Goal: Information Seeking & Learning: Learn about a topic

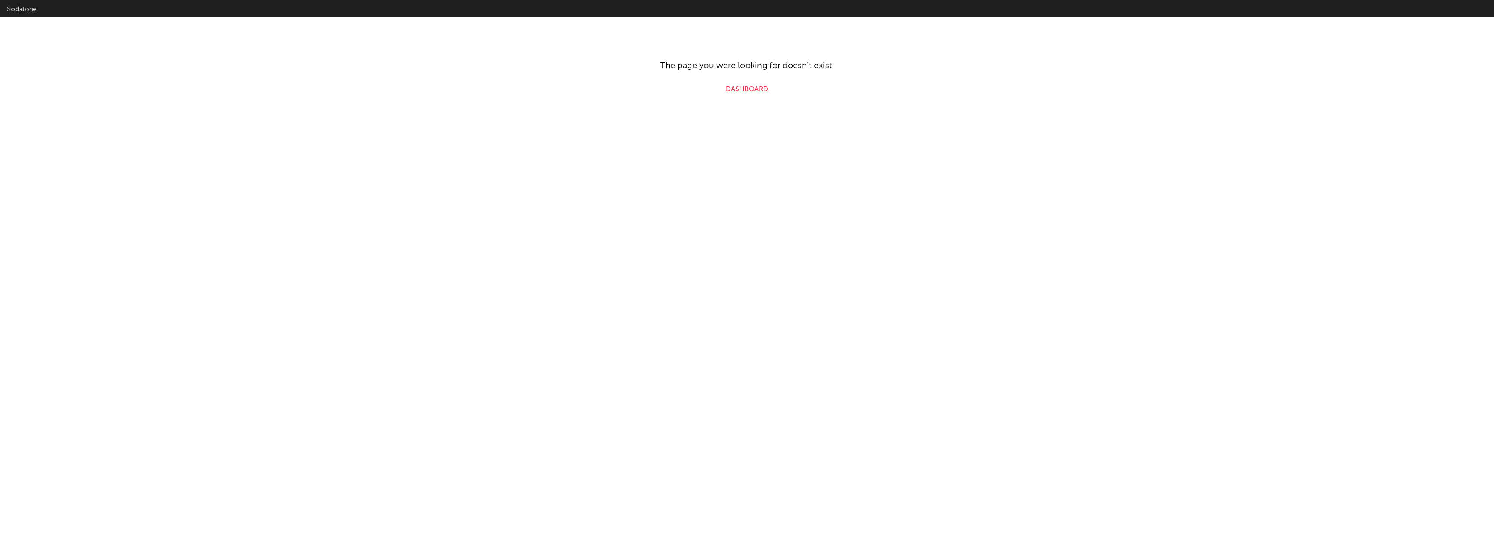
click at [746, 86] on link "Dashboard" at bounding box center [747, 89] width 43 height 10
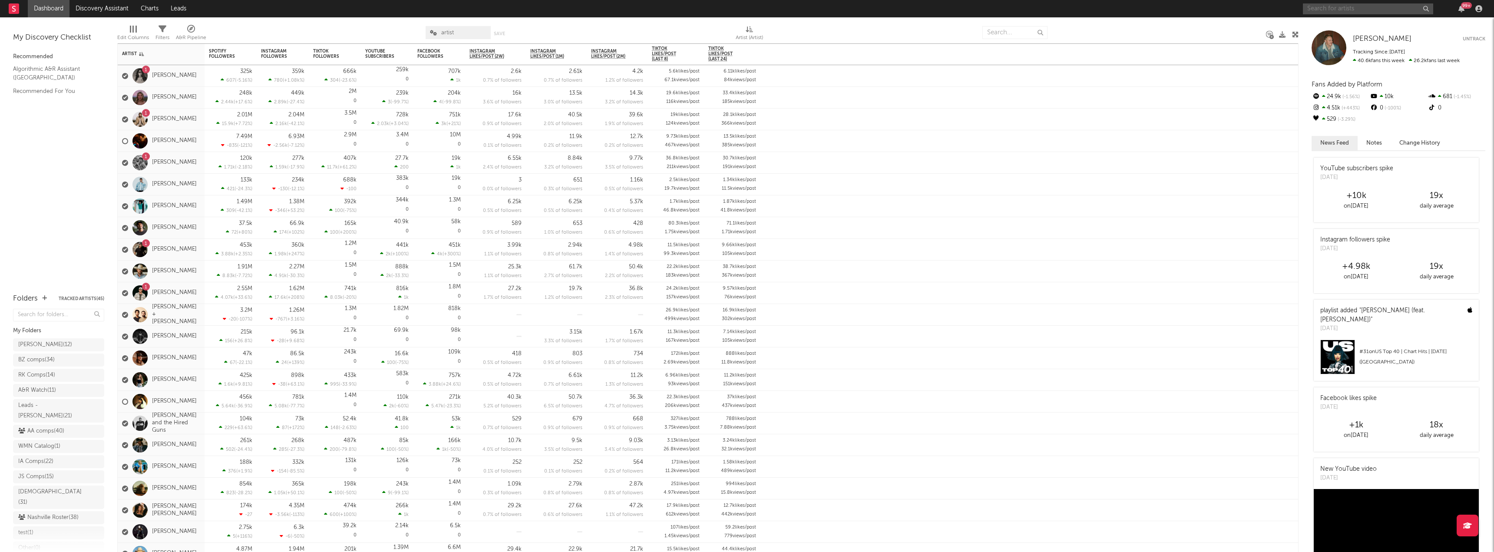
click at [1336, 4] on input "text" at bounding box center [1368, 8] width 130 height 11
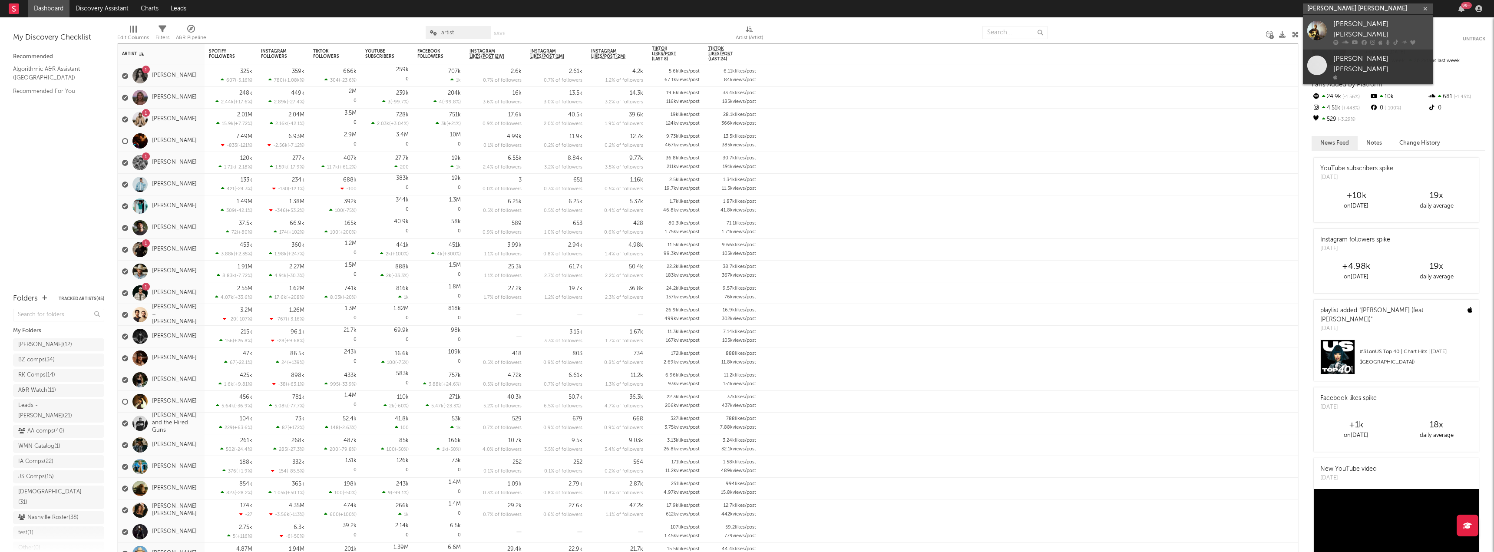
type input "[PERSON_NAME] [PERSON_NAME]"
click at [1337, 26] on div "[PERSON_NAME] [PERSON_NAME]" at bounding box center [1381, 29] width 96 height 21
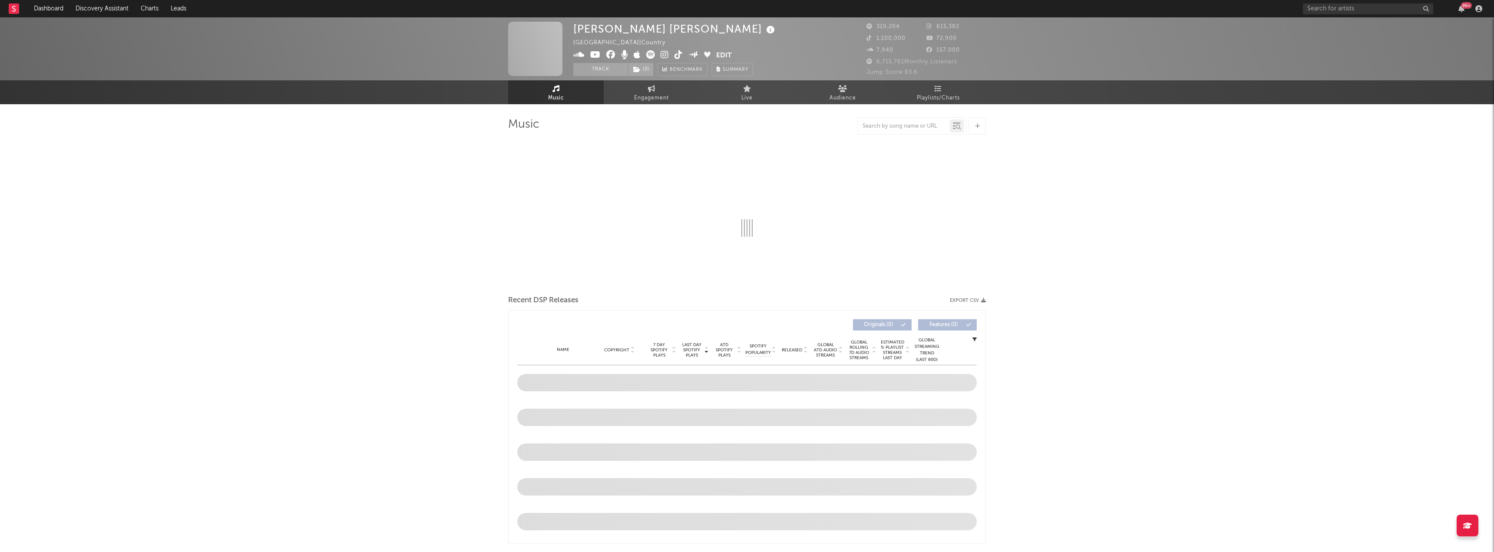
select select "6m"
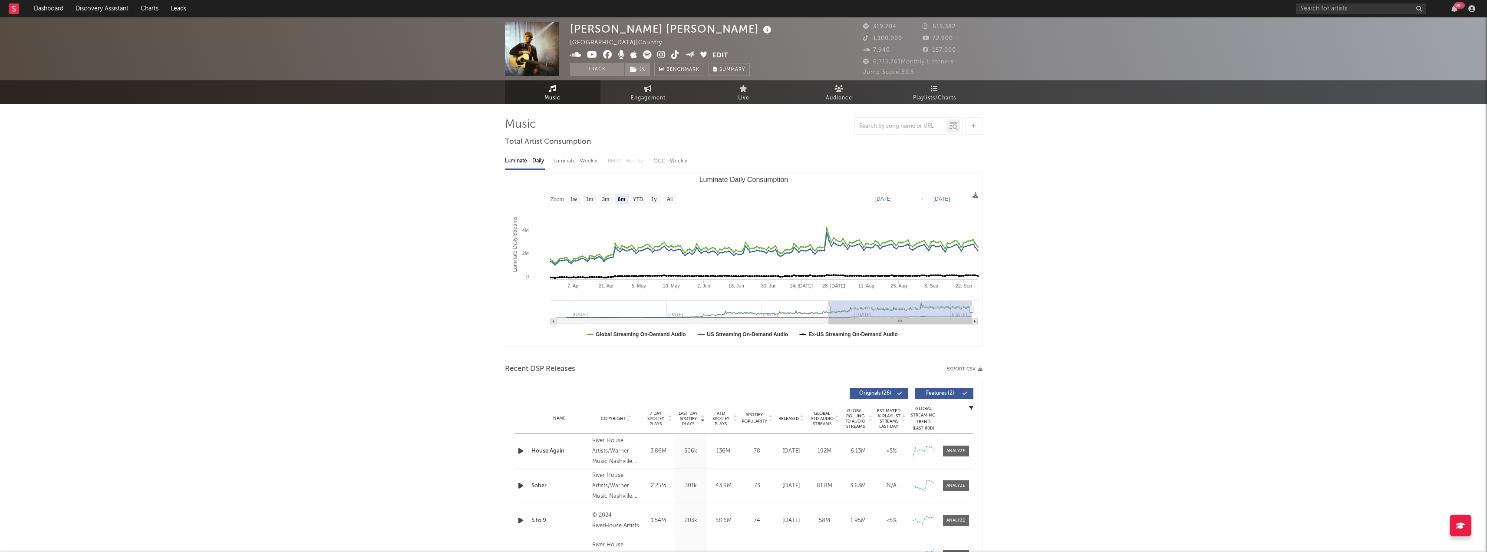
drag, startPoint x: 891, startPoint y: 91, endPoint x: 859, endPoint y: 112, distance: 38.5
click at [891, 91] on link "Playlists/Charts" at bounding box center [935, 92] width 96 height 24
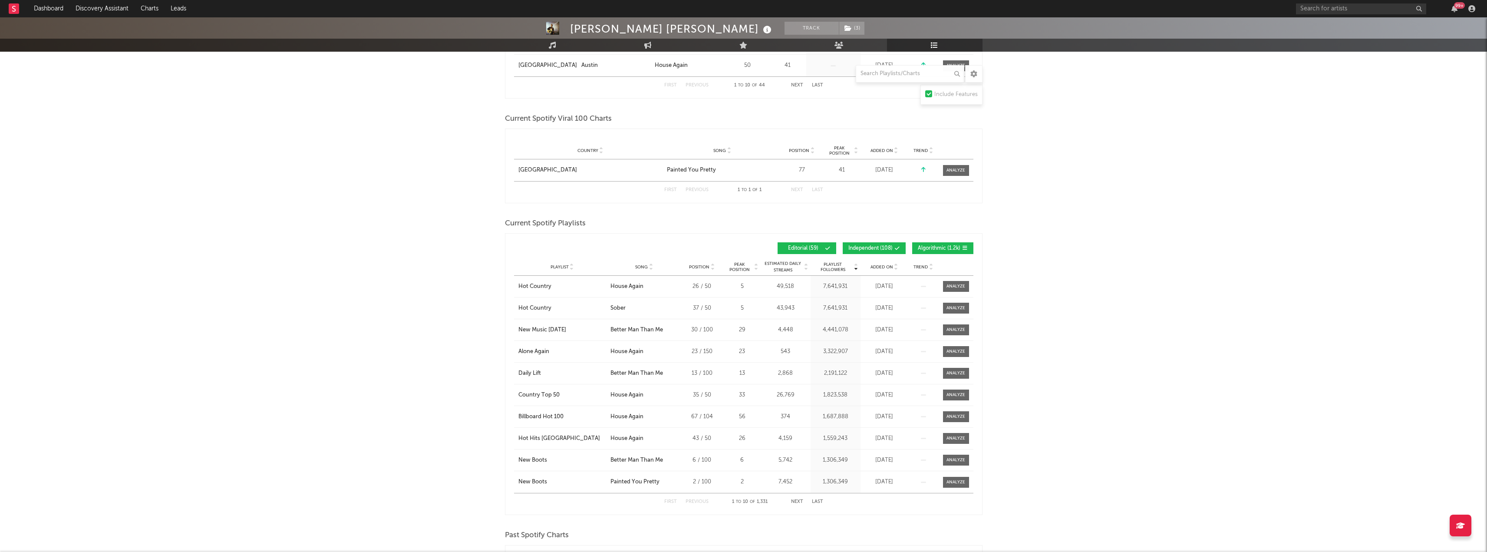
scroll to position [391, 0]
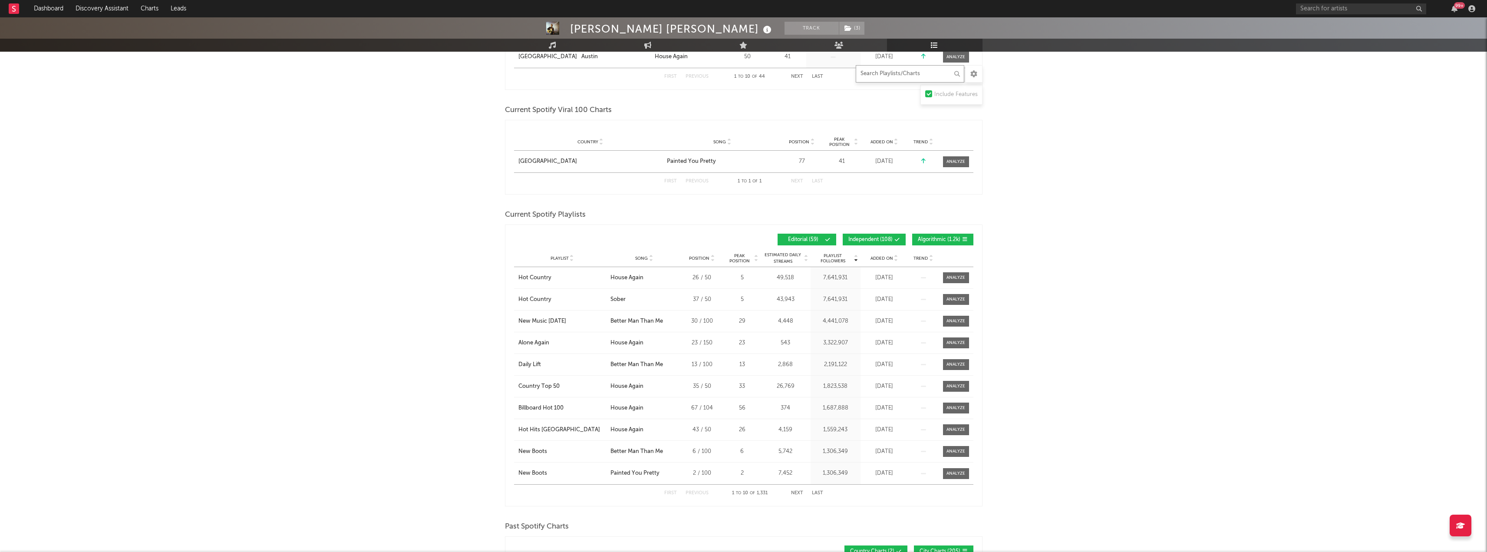
click at [867, 76] on input "text" at bounding box center [910, 73] width 109 height 17
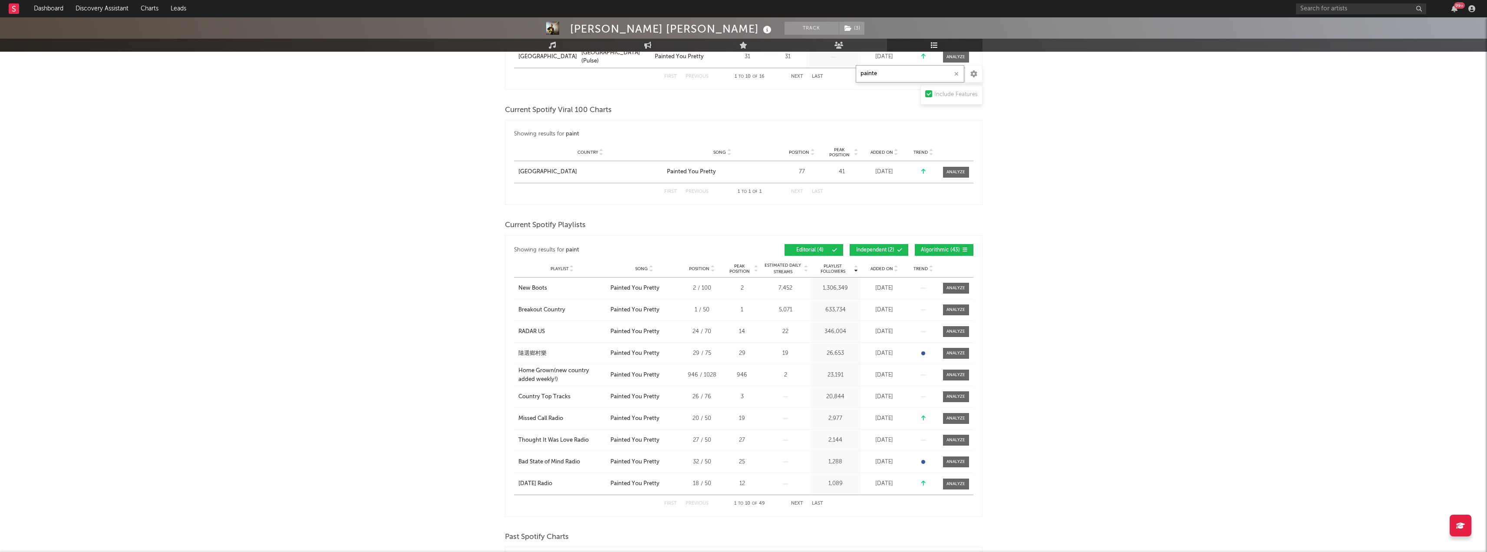
scroll to position [304, 0]
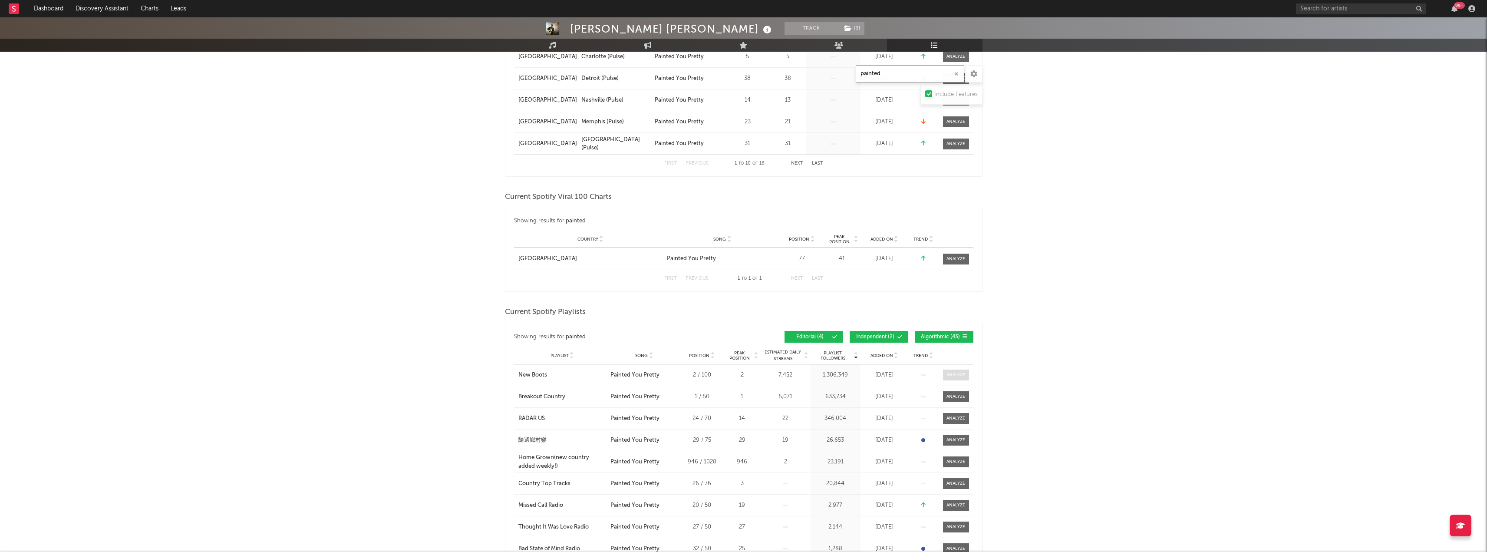
type input "painted"
click at [954, 373] on div at bounding box center [956, 375] width 19 height 7
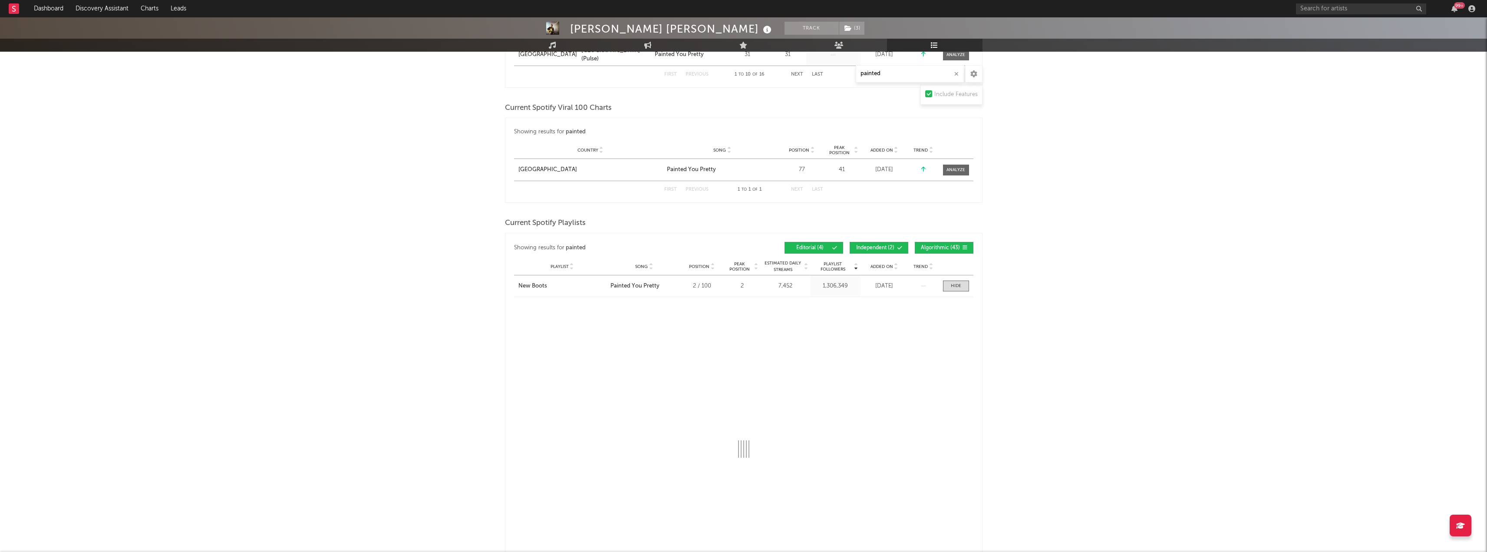
scroll to position [434, 0]
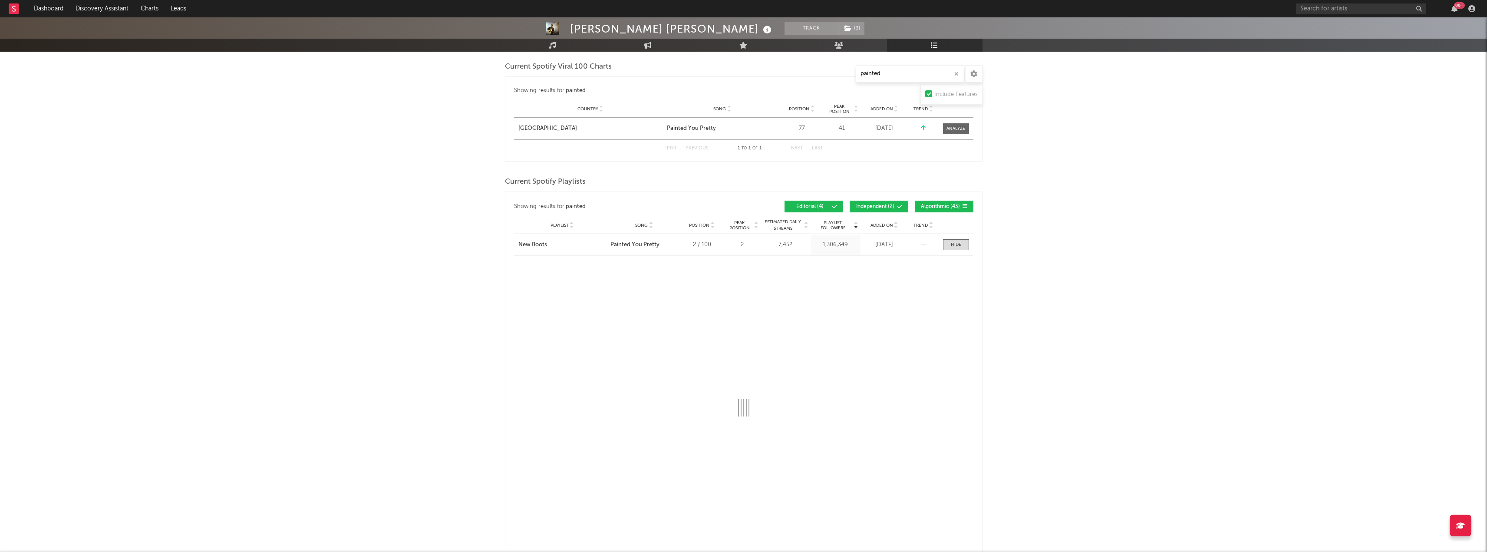
select select "1w"
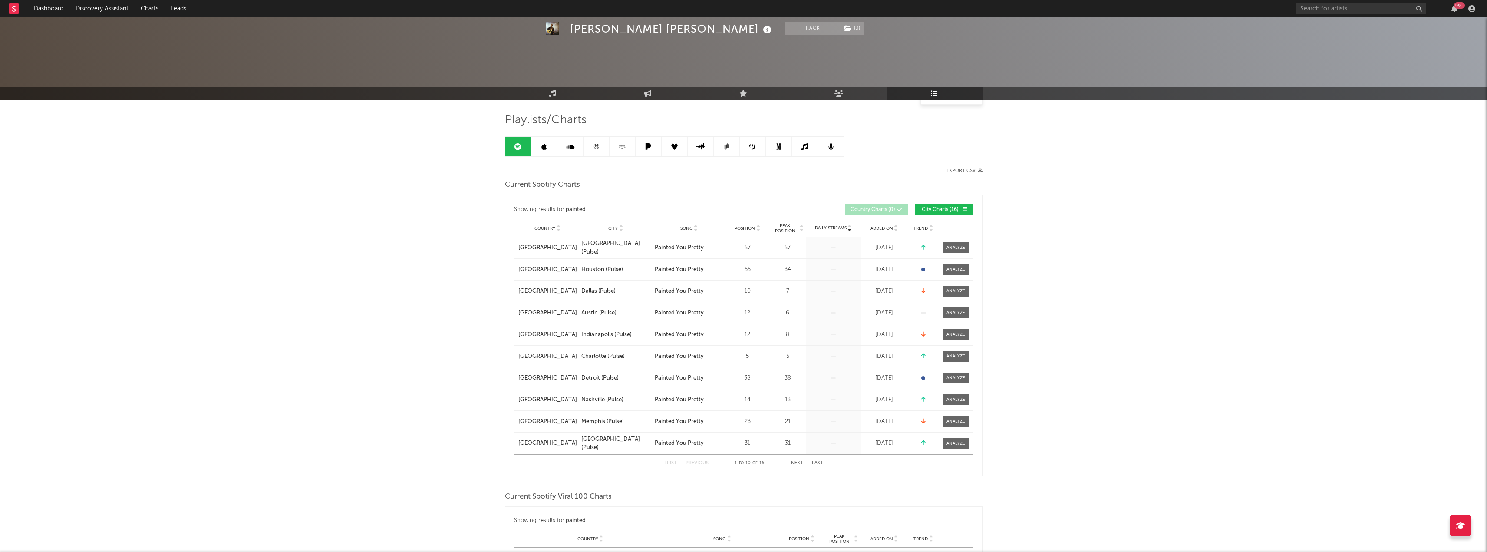
scroll to position [0, 0]
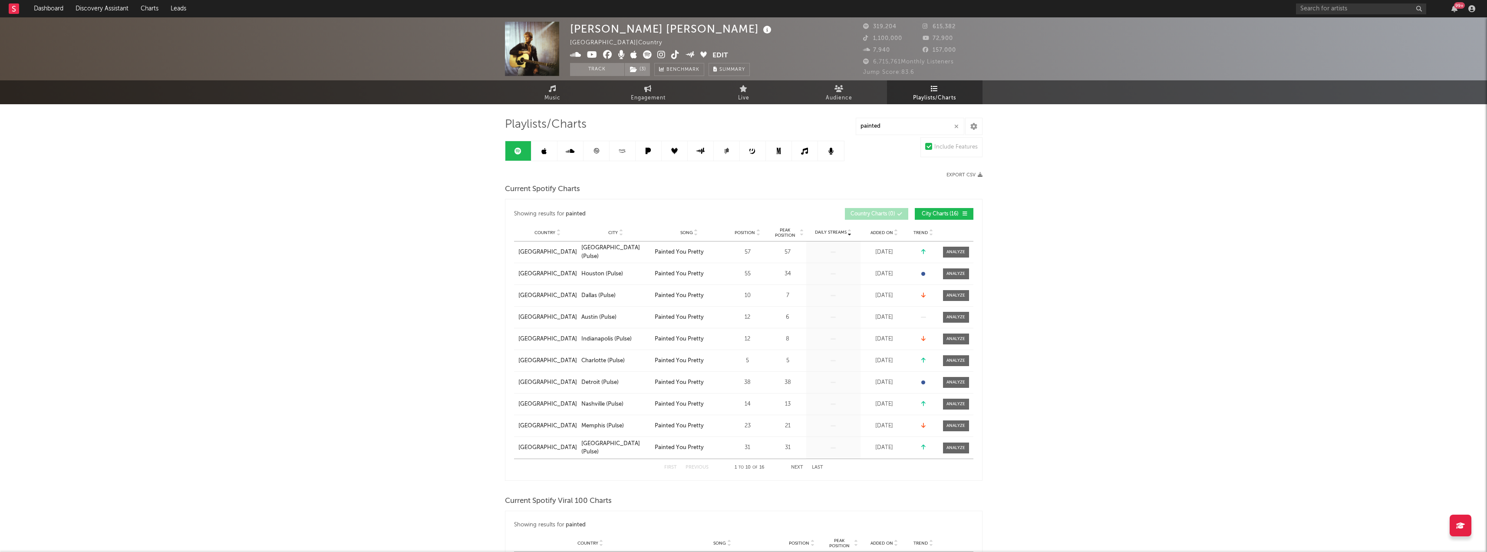
click at [544, 151] on icon at bounding box center [543, 151] width 5 height 7
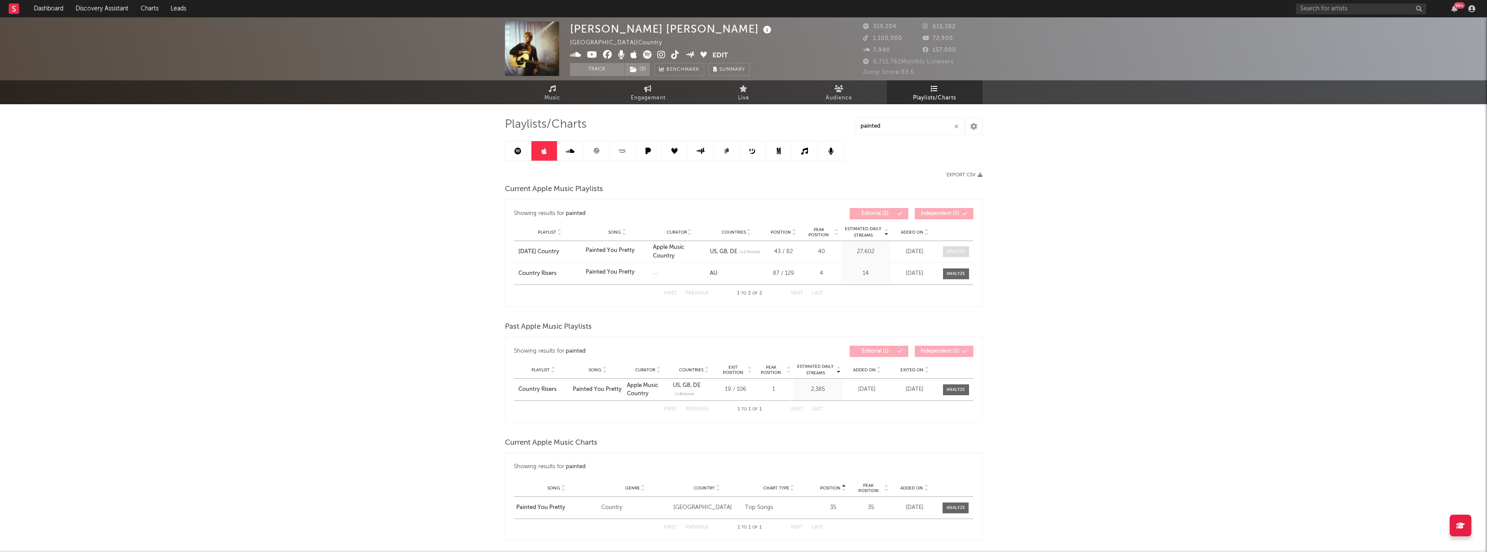
click at [947, 246] on span at bounding box center [956, 251] width 26 height 11
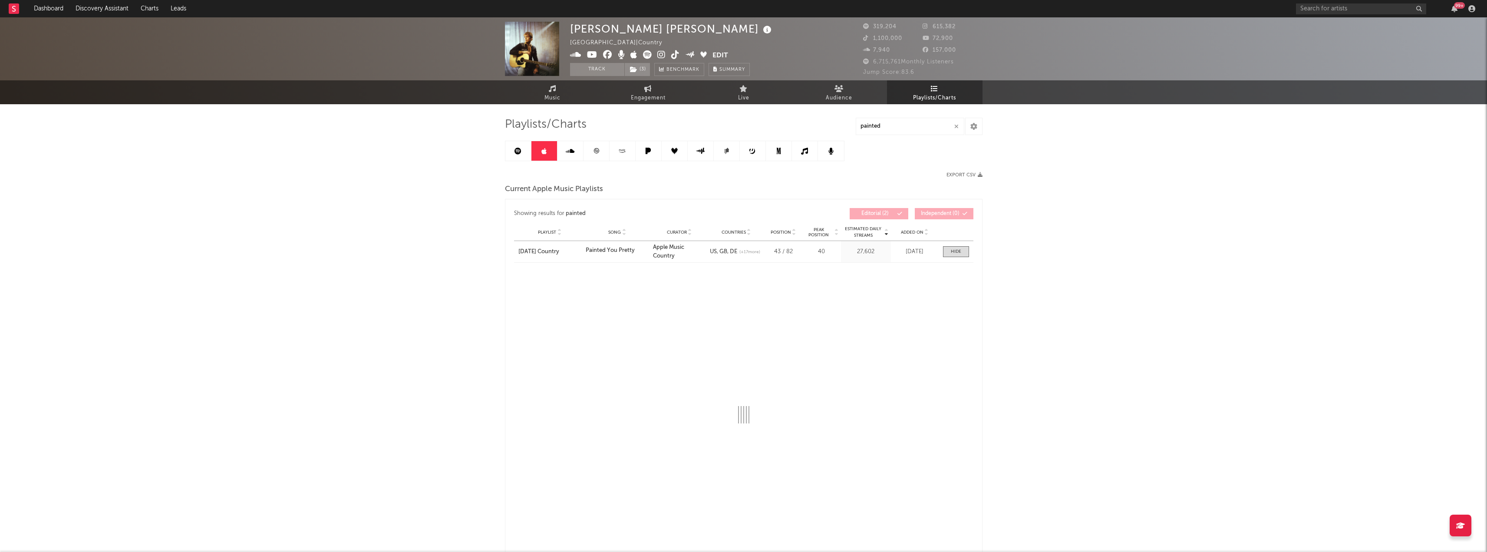
select select "1w"
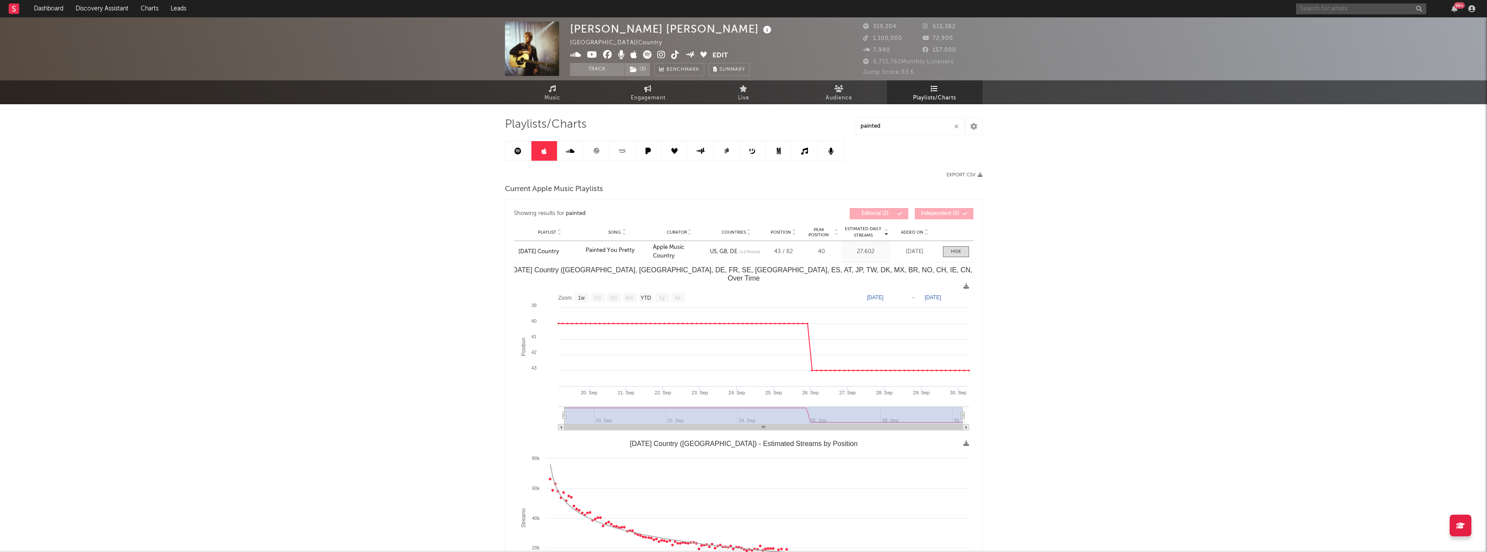
click at [1321, 12] on input "text" at bounding box center [1361, 8] width 130 height 11
click at [1341, 9] on input "[PERSON_NAME]" at bounding box center [1361, 8] width 130 height 11
type input "[PERSON_NAME]"
click at [1346, 26] on div "[PERSON_NAME]" at bounding box center [1374, 26] width 96 height 10
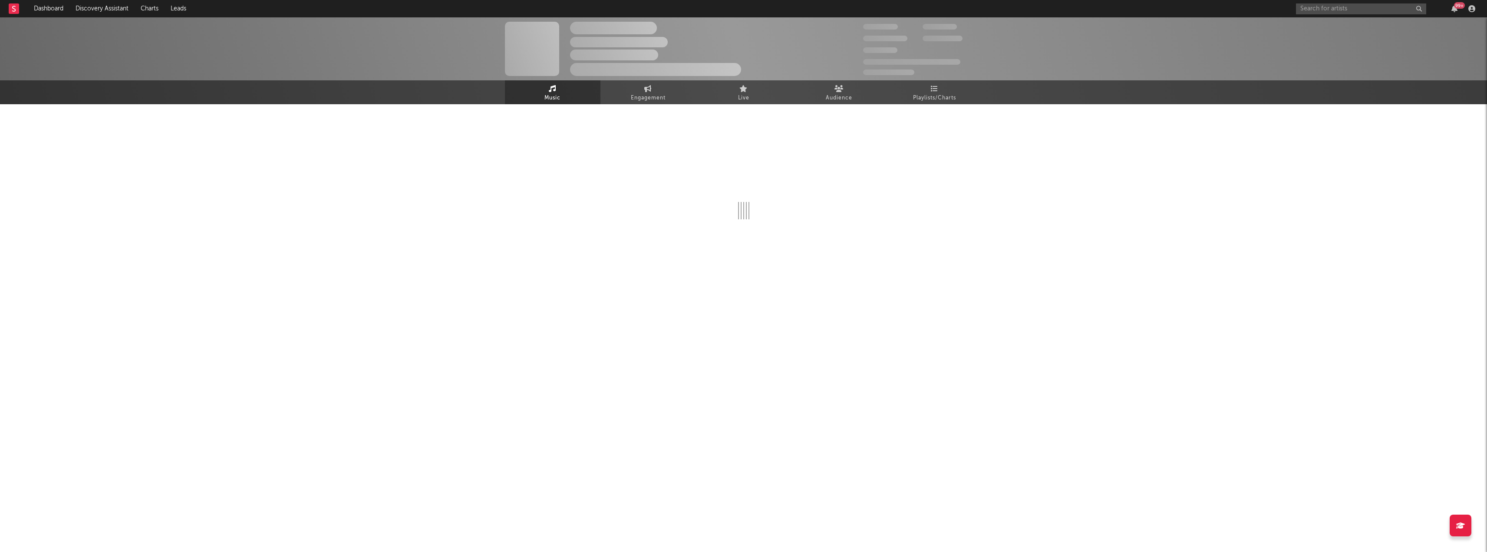
select select "6m"
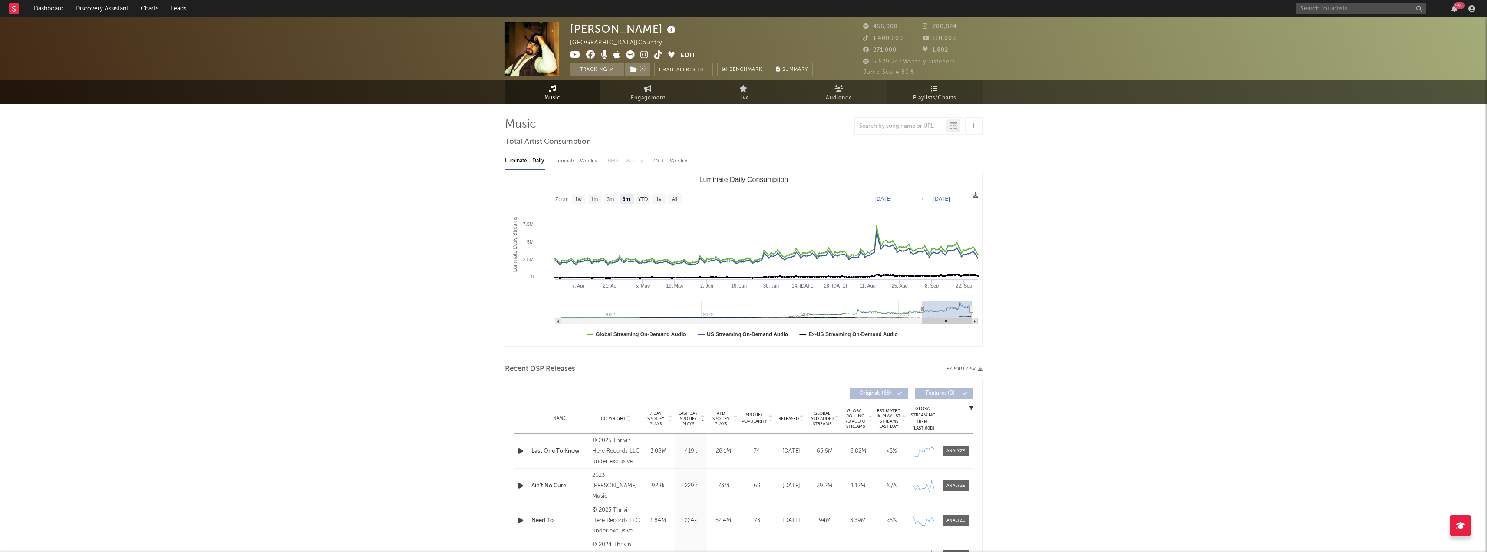
click at [943, 98] on span "Playlists/Charts" at bounding box center [934, 98] width 43 height 10
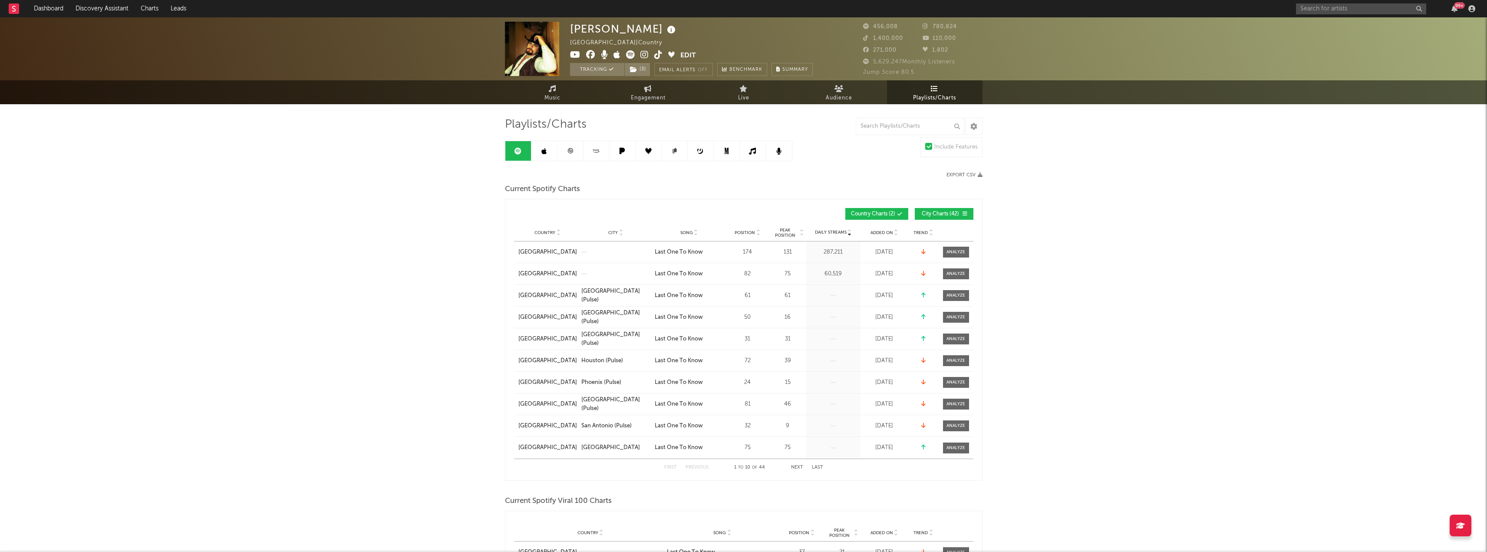
click at [551, 158] on link at bounding box center [544, 151] width 26 height 20
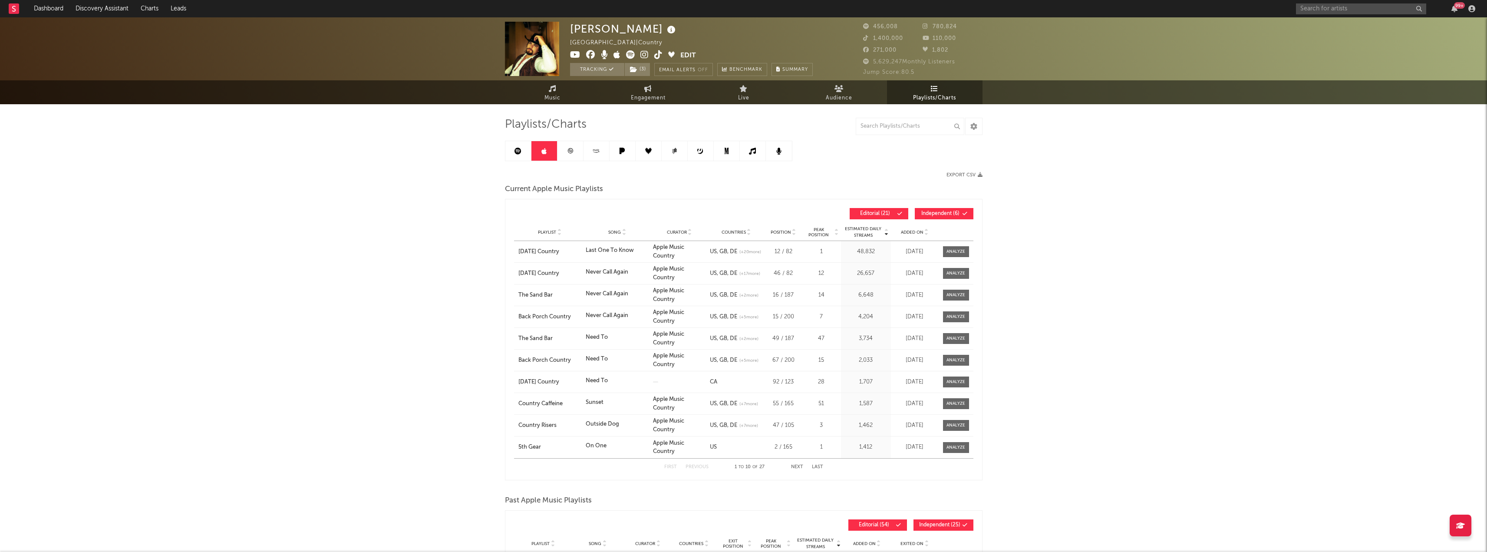
click at [947, 257] on div "Playlist [DATE] Country Song Last One To Know Curator Apple Music Country Genre…" at bounding box center [743, 251] width 459 height 21
click at [950, 253] on div at bounding box center [956, 251] width 19 height 7
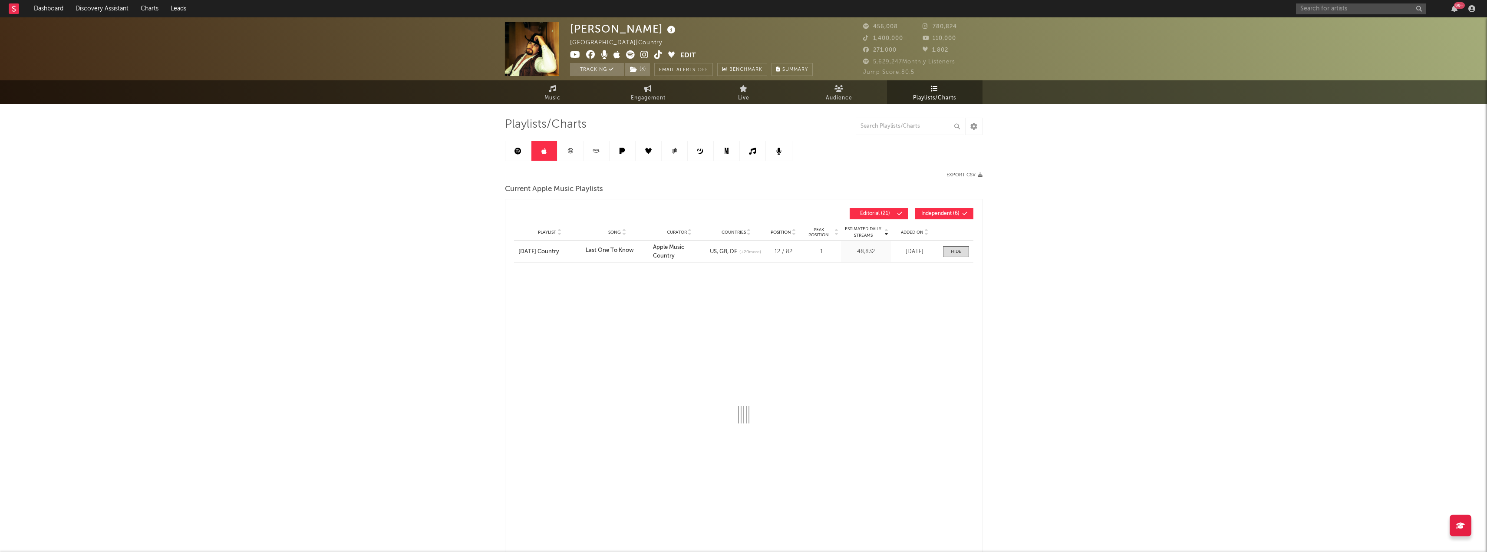
select select "1w"
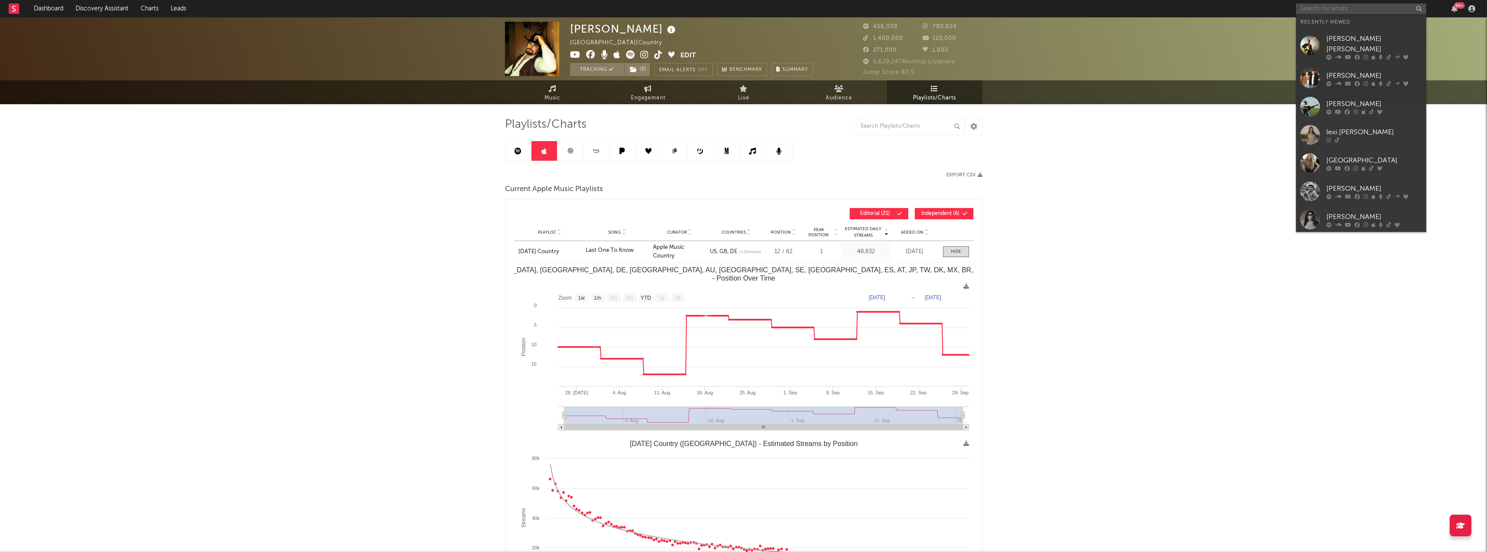
click at [1329, 5] on input "text" at bounding box center [1361, 8] width 130 height 11
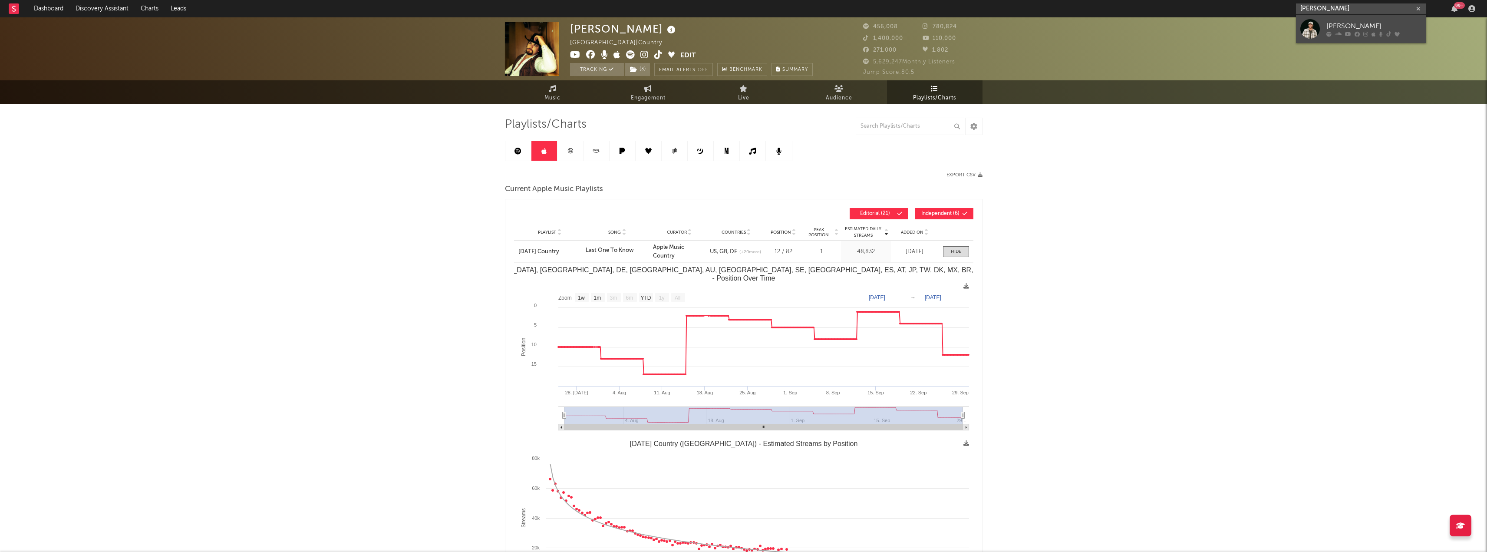
type input "[PERSON_NAME]"
drag, startPoint x: 1317, startPoint y: 25, endPoint x: 1246, endPoint y: 32, distance: 71.5
click at [1317, 25] on div at bounding box center [1310, 29] width 20 height 20
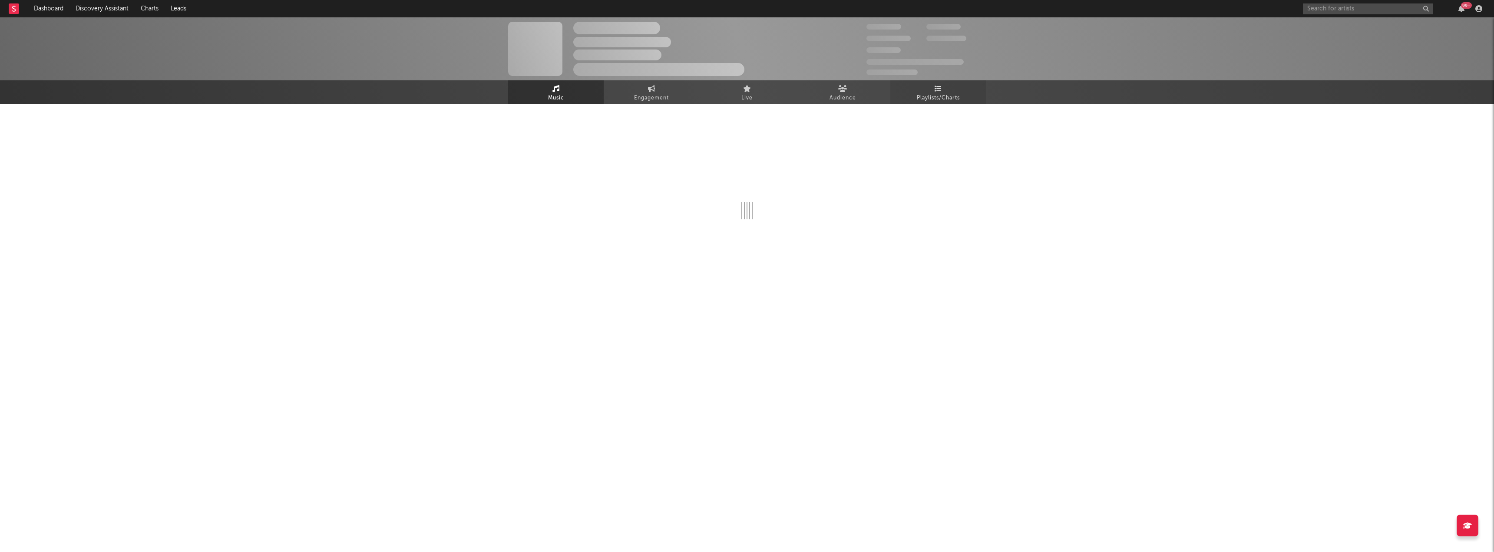
click at [942, 85] on link "Playlists/Charts" at bounding box center [938, 92] width 96 height 24
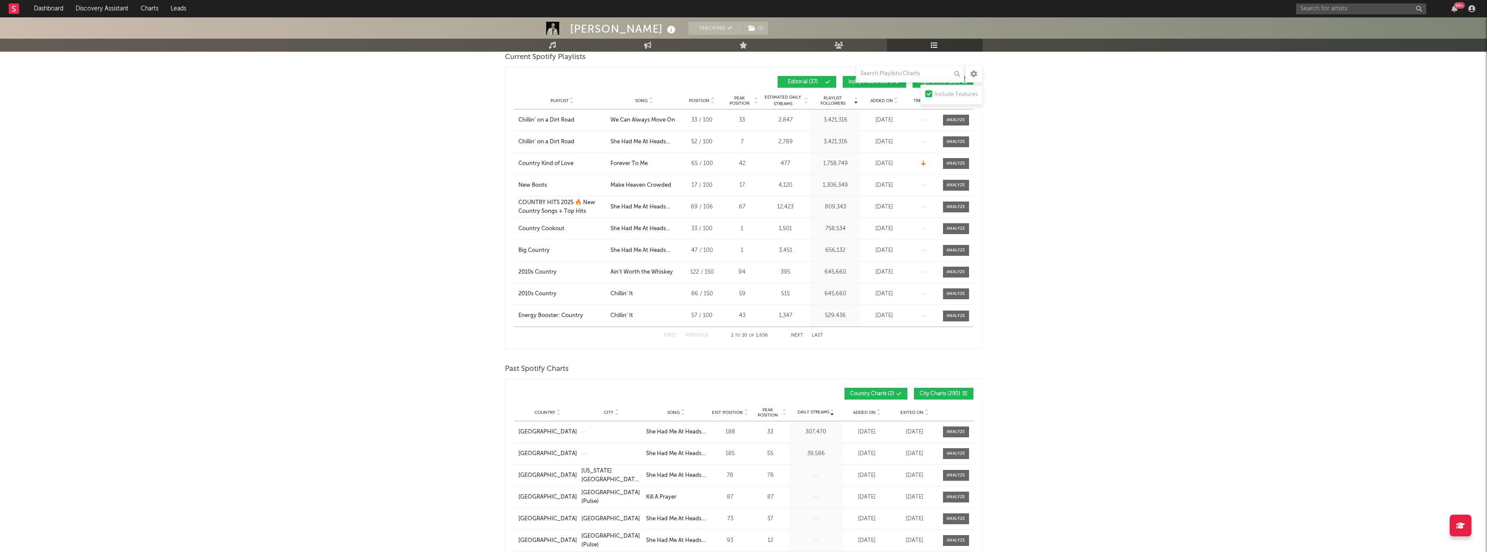
scroll to position [43, 0]
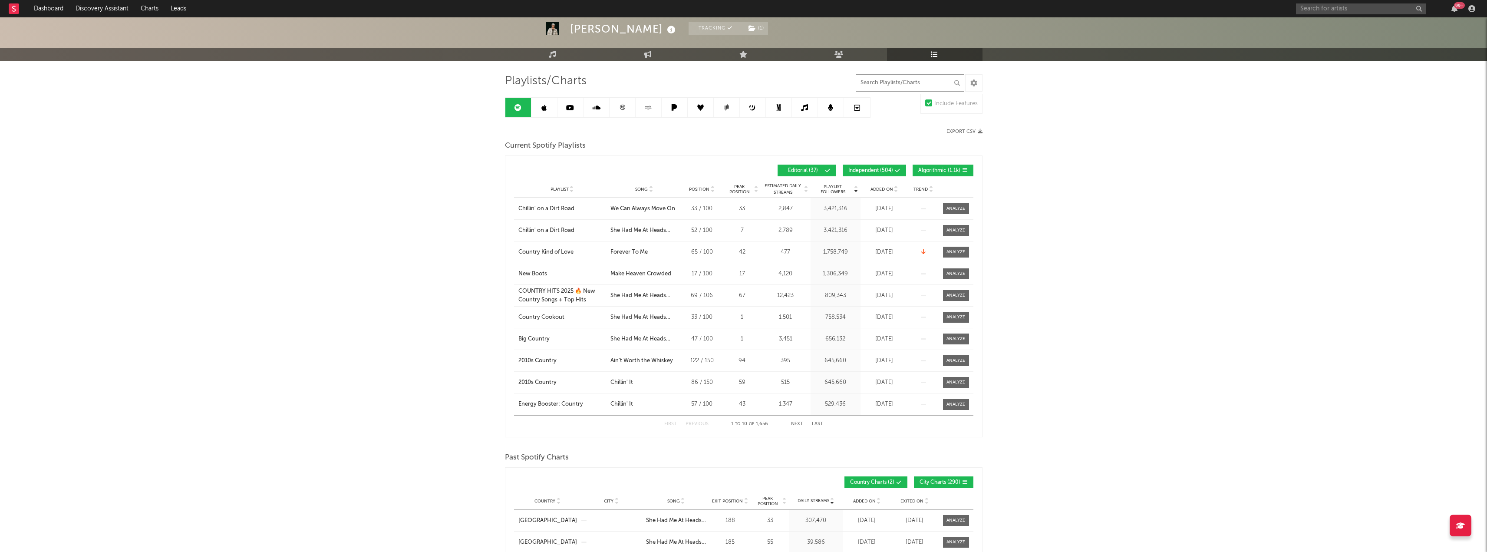
click at [891, 82] on input "text" at bounding box center [910, 82] width 109 height 17
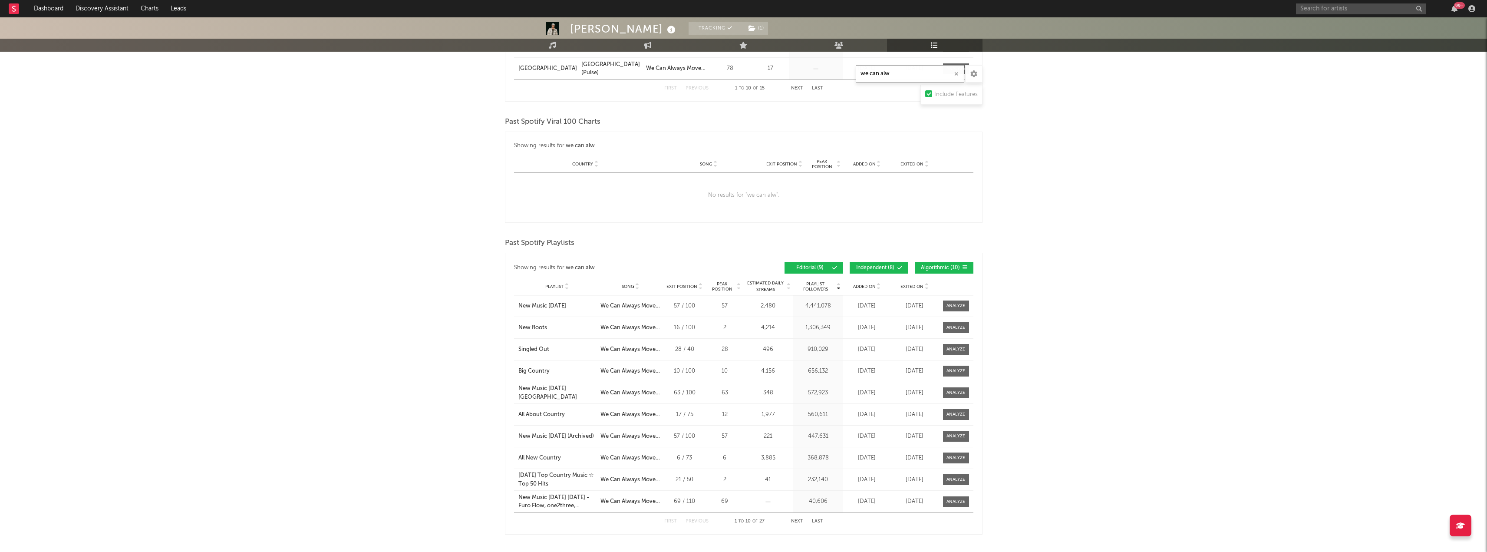
scroll to position [695, 0]
type input "we can alw"
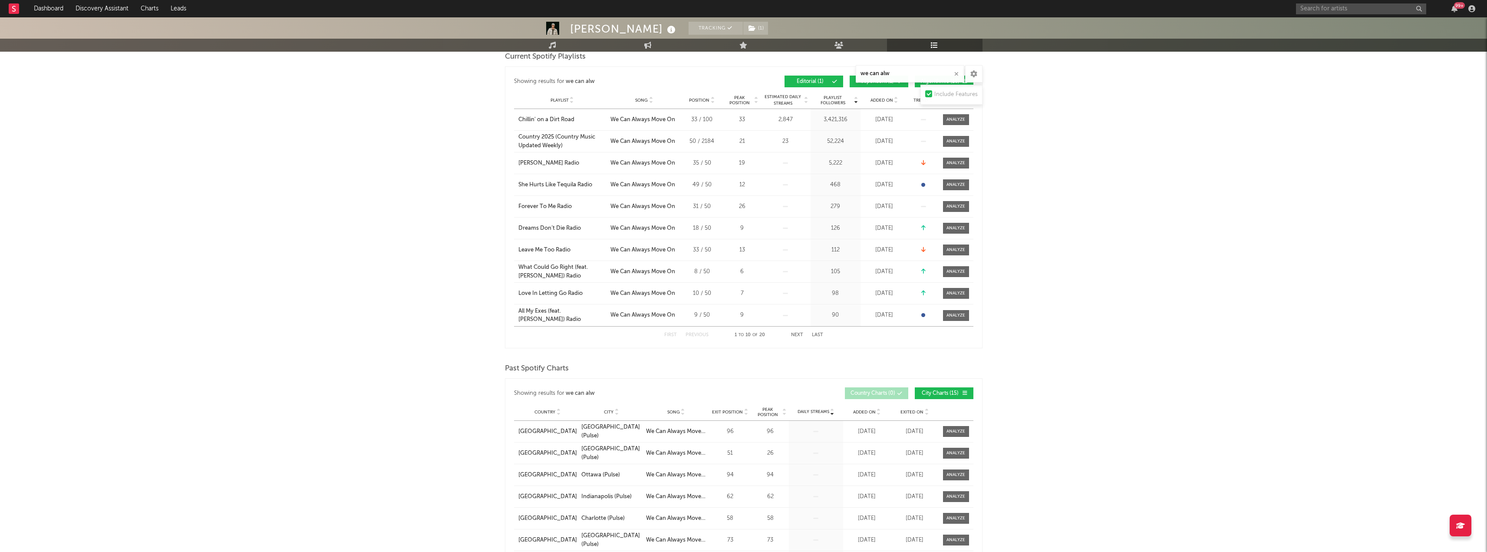
scroll to position [0, 0]
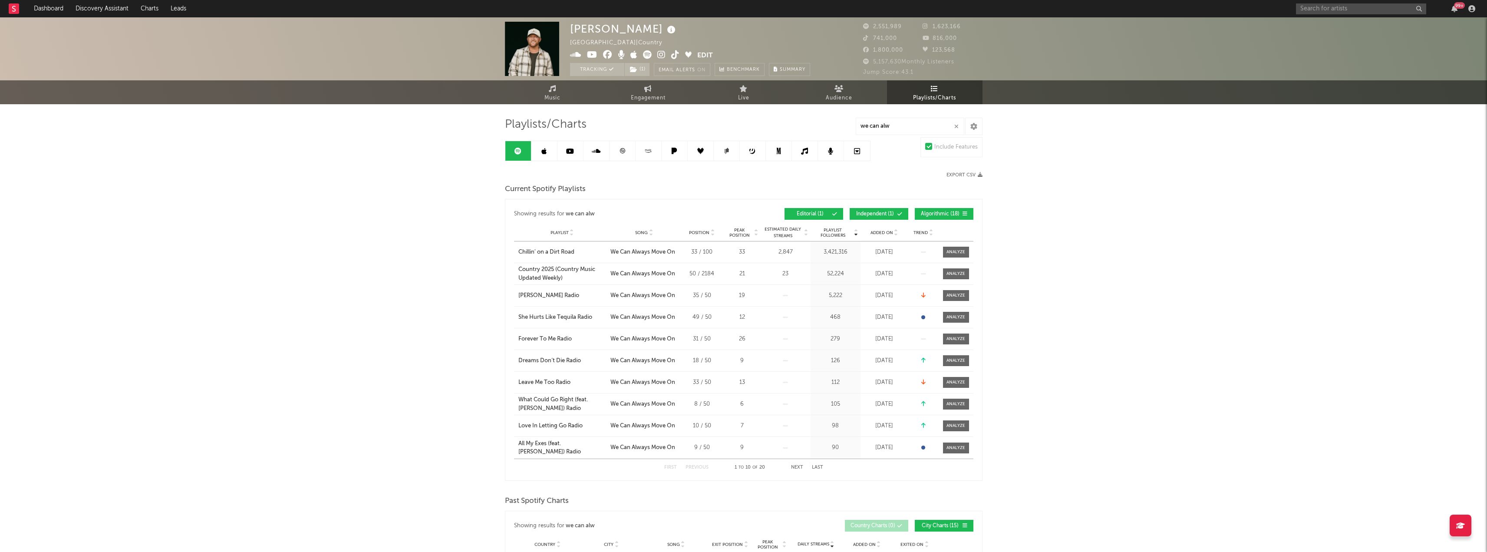
drag, startPoint x: 538, startPoint y: 149, endPoint x: 391, endPoint y: 188, distance: 151.9
click at [538, 149] on link at bounding box center [544, 151] width 26 height 20
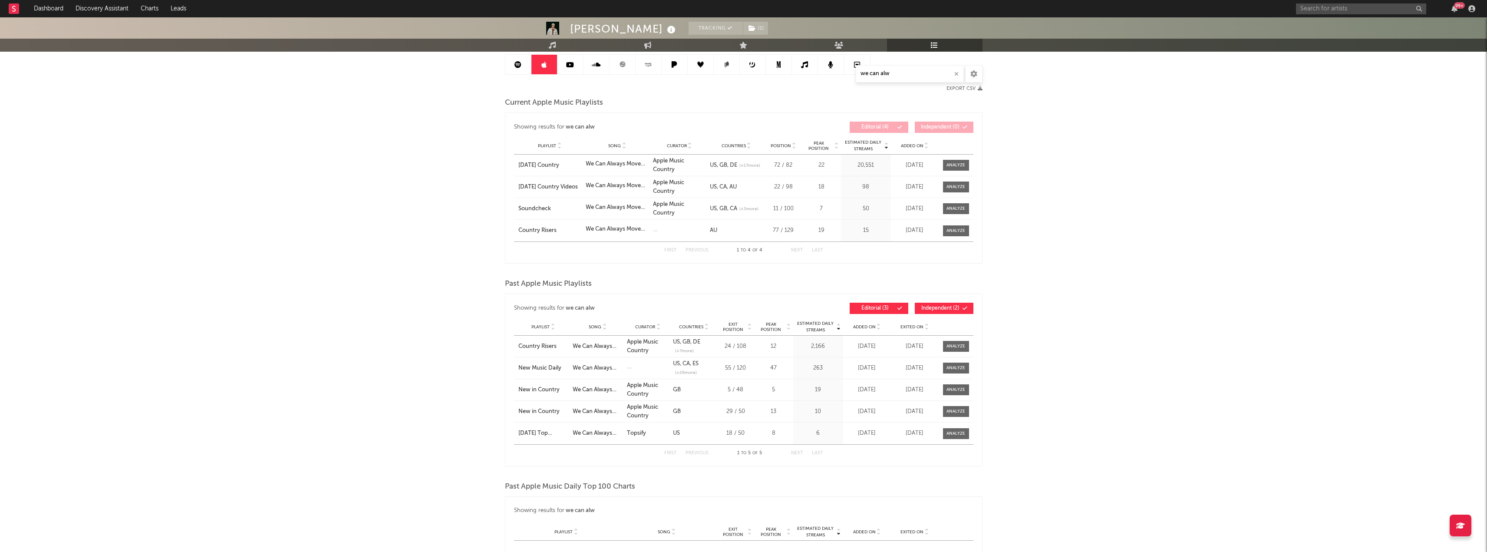
scroll to position [87, 0]
drag, startPoint x: 941, startPoint y: 160, endPoint x: 961, endPoint y: 166, distance: 20.3
click at [952, 162] on div at bounding box center [955, 164] width 28 height 11
click at [961, 166] on div at bounding box center [956, 165] width 19 height 7
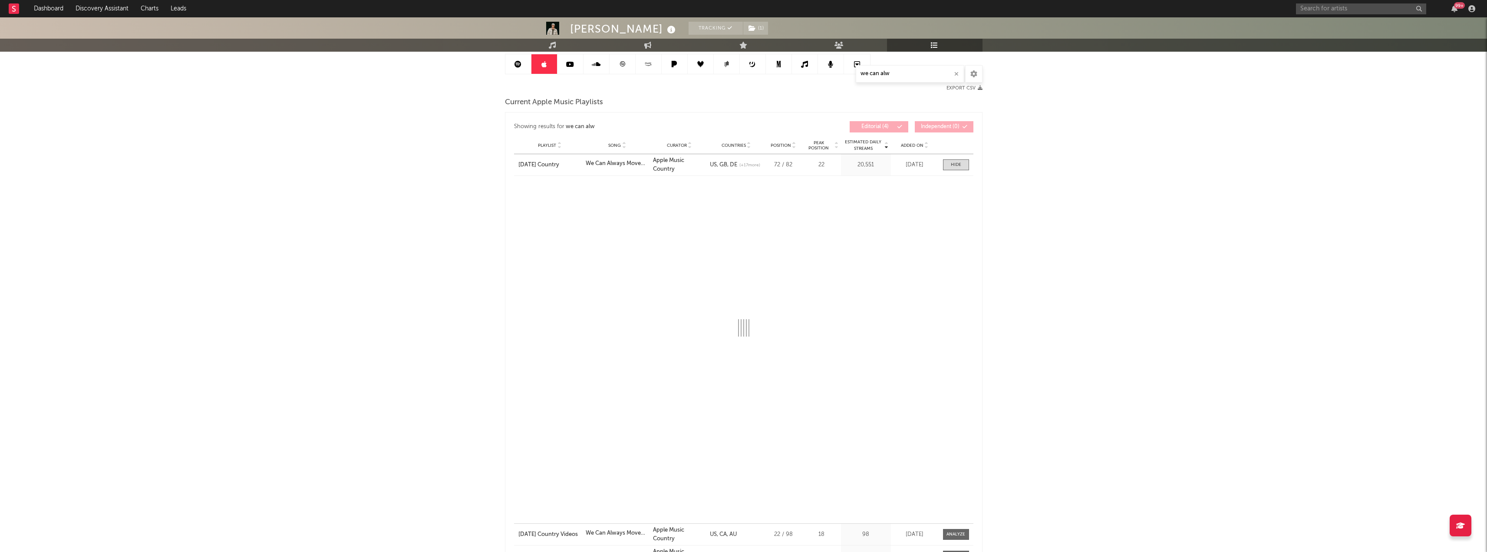
select select "1w"
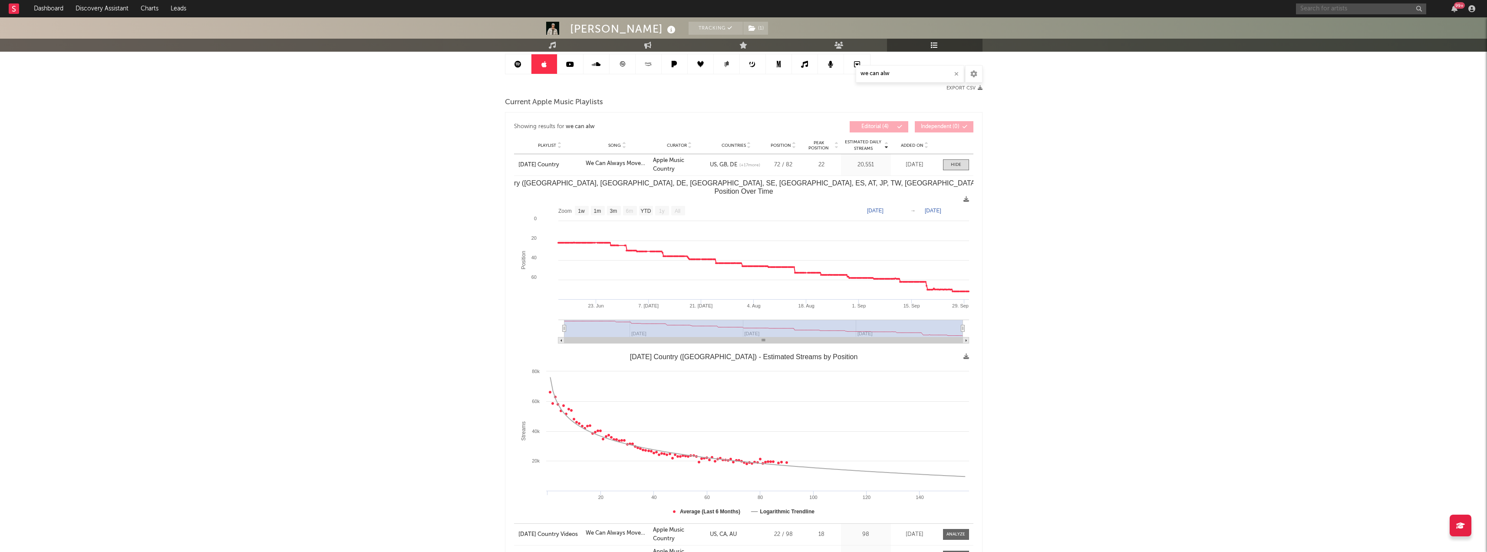
click at [1306, 9] on input "text" at bounding box center [1361, 8] width 130 height 11
type input "[PERSON_NAME]"
drag, startPoint x: 1333, startPoint y: 20, endPoint x: 1334, endPoint y: 3, distance: 16.5
click at [1333, 20] on link "[PERSON_NAME]" at bounding box center [1361, 29] width 130 height 28
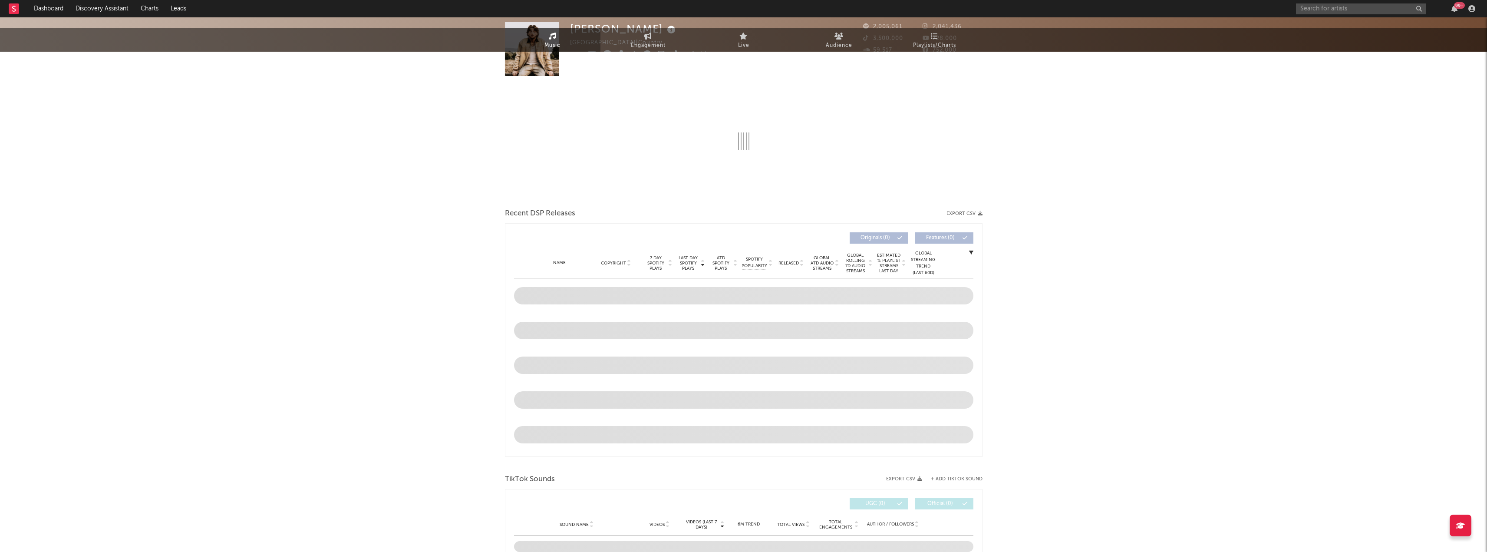
select select "6m"
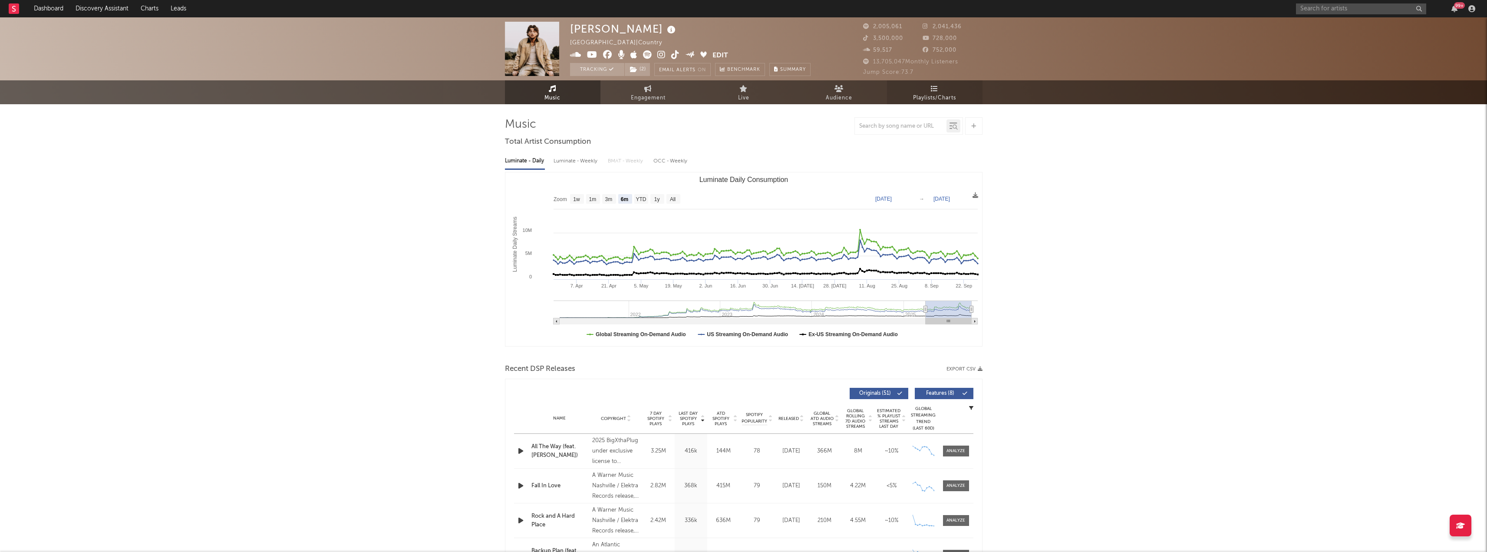
drag, startPoint x: 915, startPoint y: 90, endPoint x: 892, endPoint y: 99, distance: 24.9
click at [915, 90] on div at bounding box center [743, 60] width 1487 height 87
drag, startPoint x: 937, startPoint y: 91, endPoint x: 900, endPoint y: 109, distance: 42.1
click at [937, 90] on div at bounding box center [743, 60] width 1487 height 87
click at [938, 92] on link "Playlists/Charts" at bounding box center [935, 92] width 96 height 24
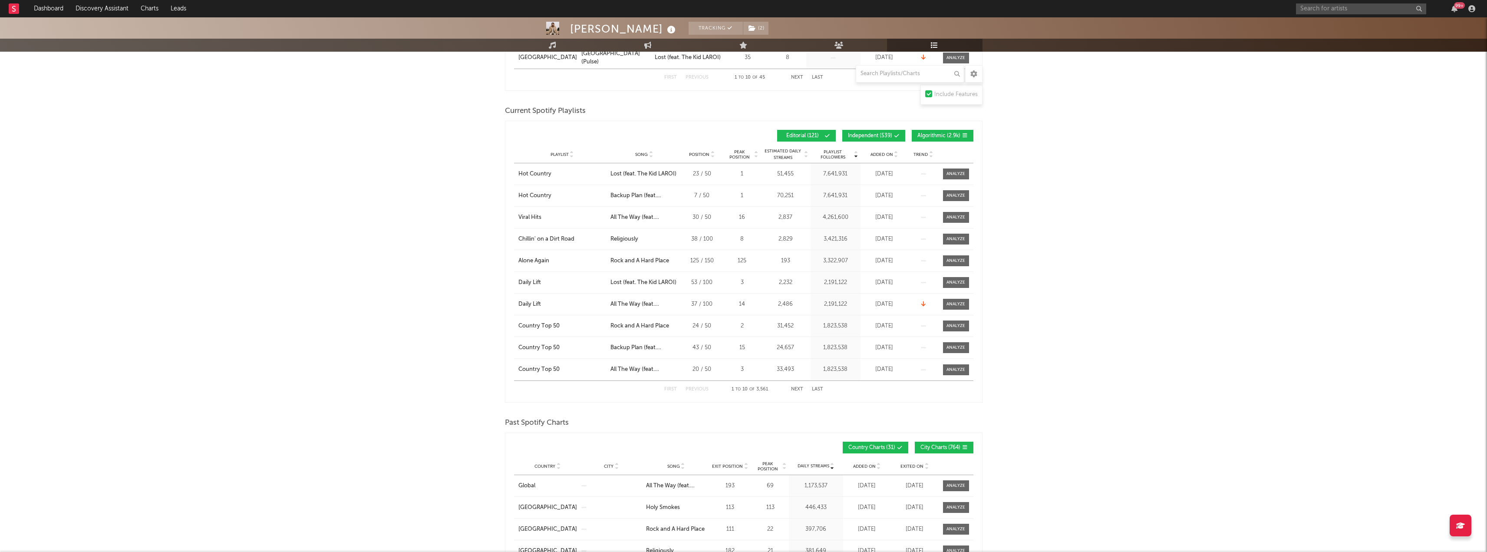
scroll to position [391, 0]
click at [915, 76] on input "text" at bounding box center [910, 73] width 109 height 17
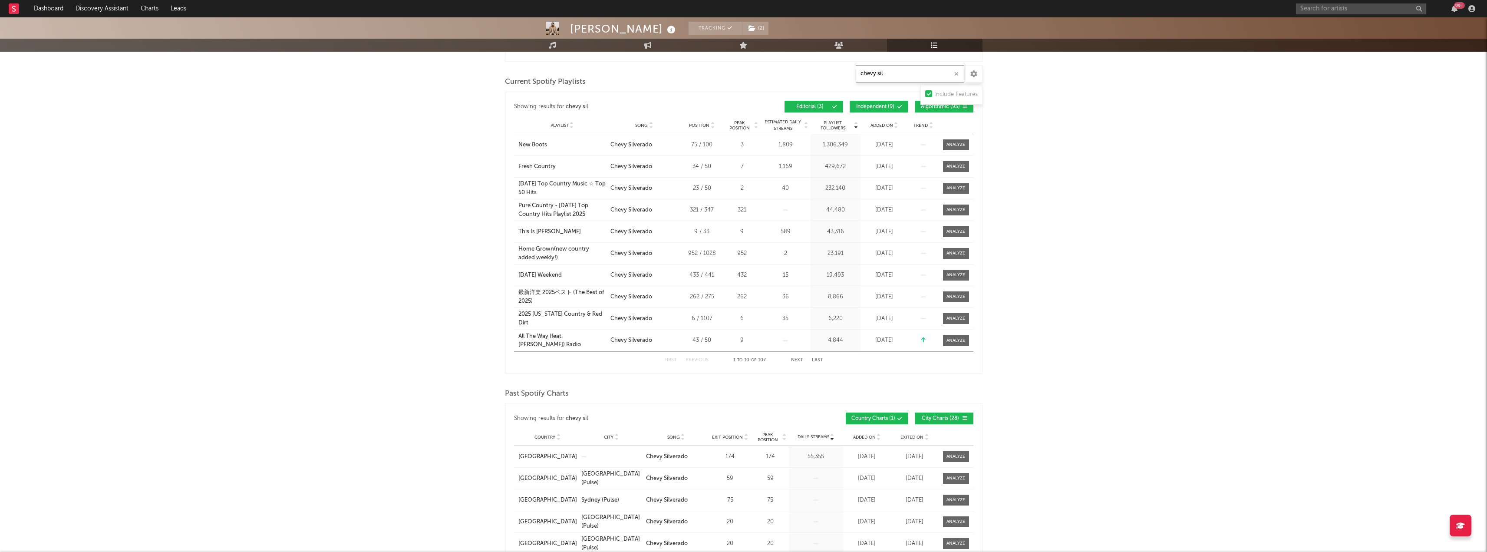
scroll to position [217, 0]
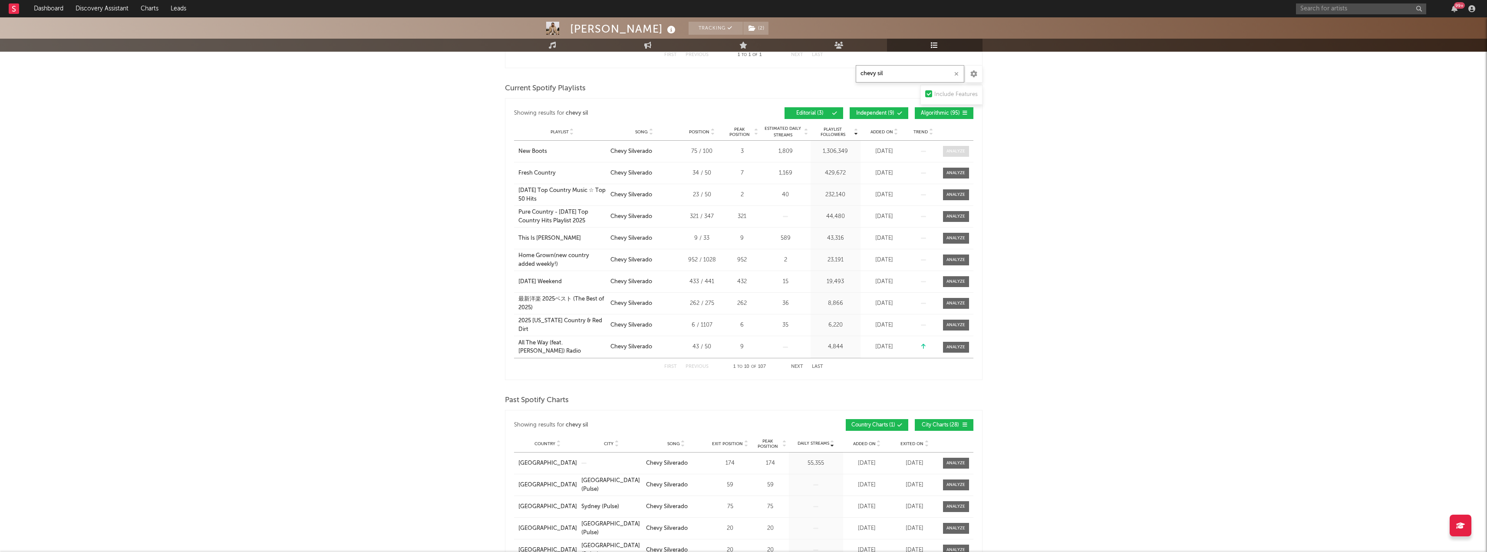
type input "chevy sil"
click at [954, 155] on span at bounding box center [956, 151] width 26 height 11
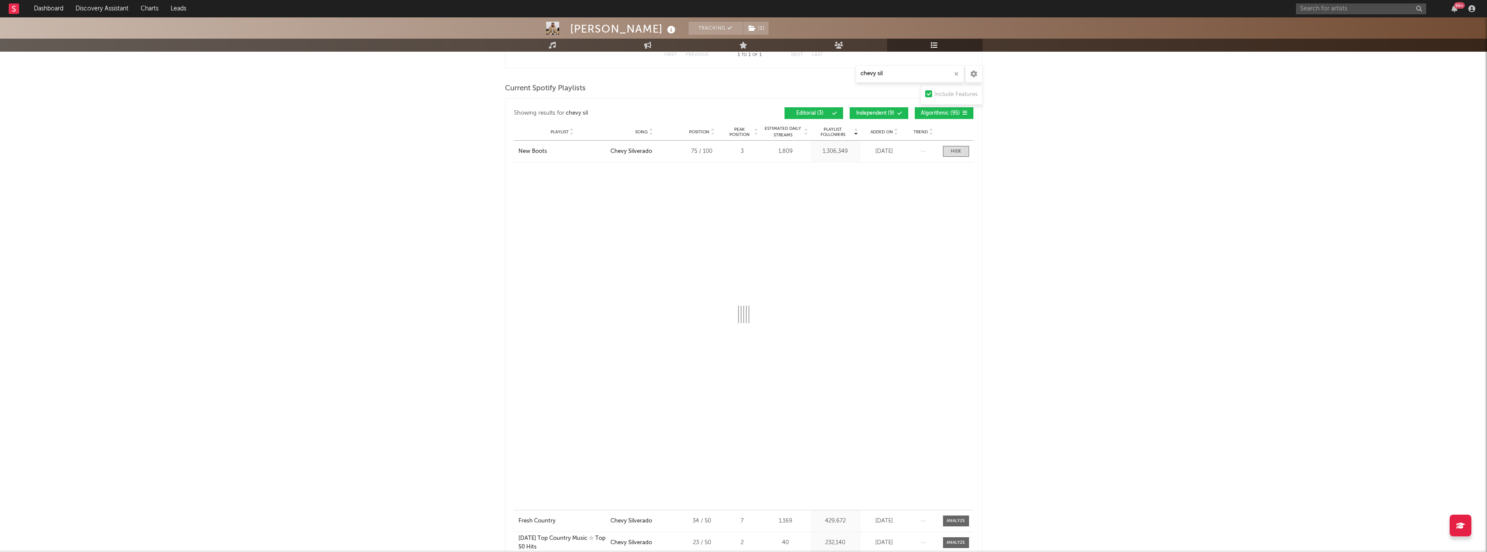
select select "1w"
